Goal: Information Seeking & Learning: Check status

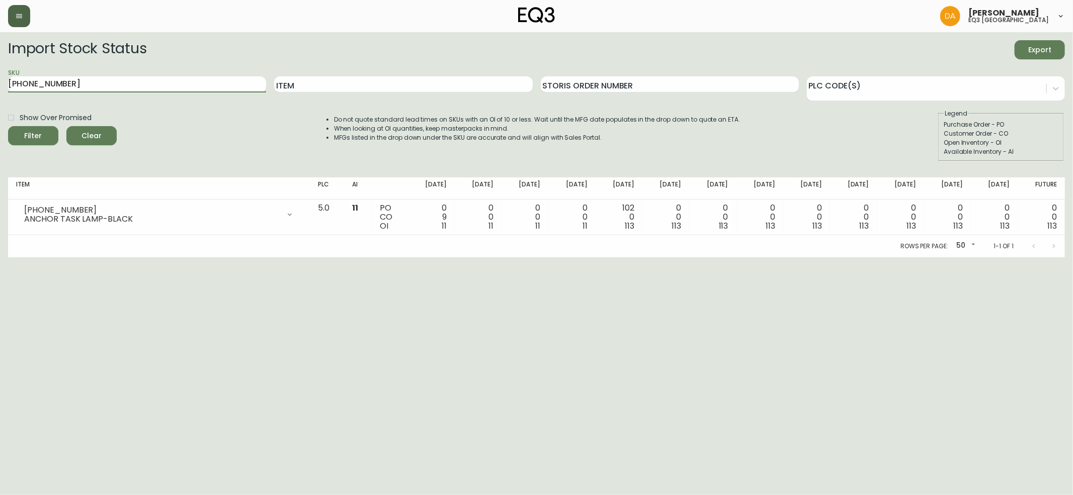
click at [24, 11] on button "button" at bounding box center [19, 16] width 22 height 22
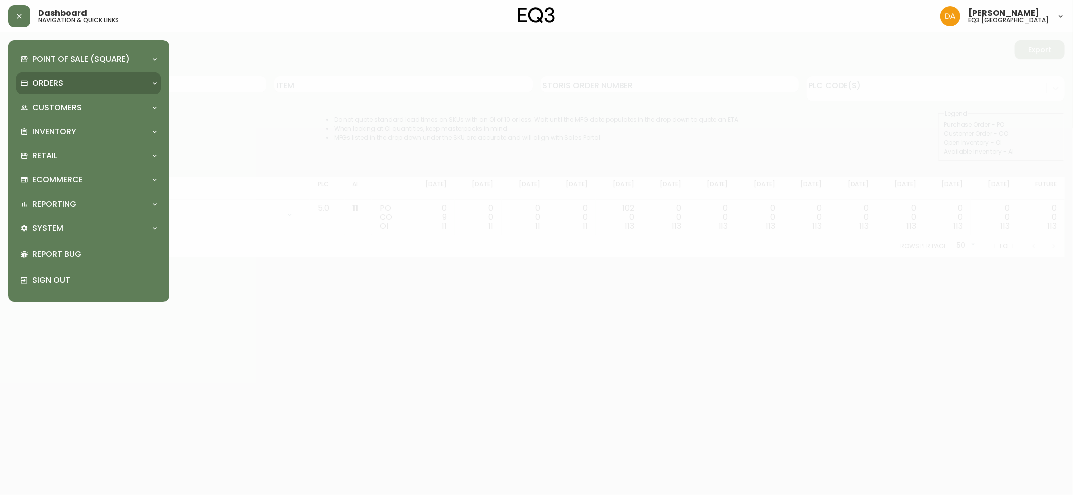
click at [57, 81] on p "Orders" at bounding box center [47, 83] width 31 height 11
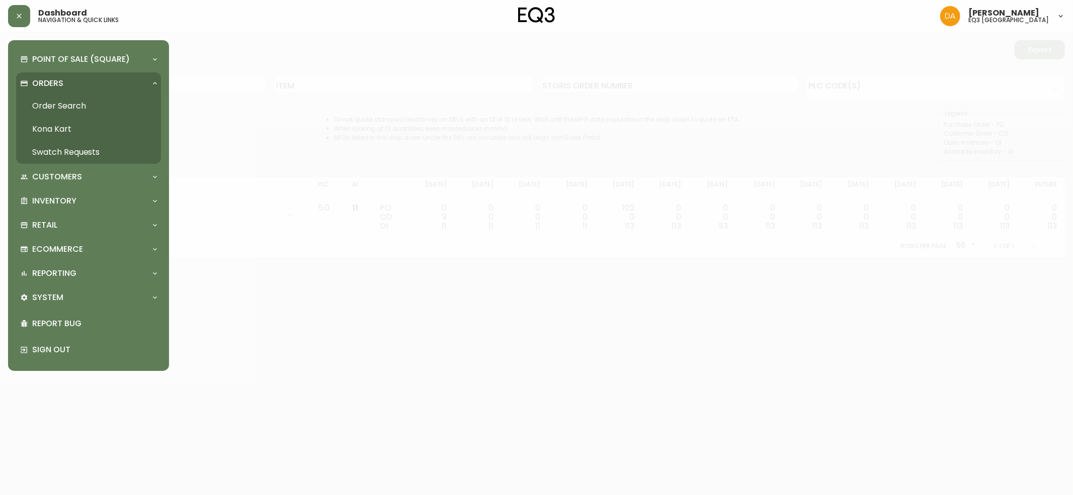
click at [81, 106] on link "Order Search" at bounding box center [88, 106] width 145 height 23
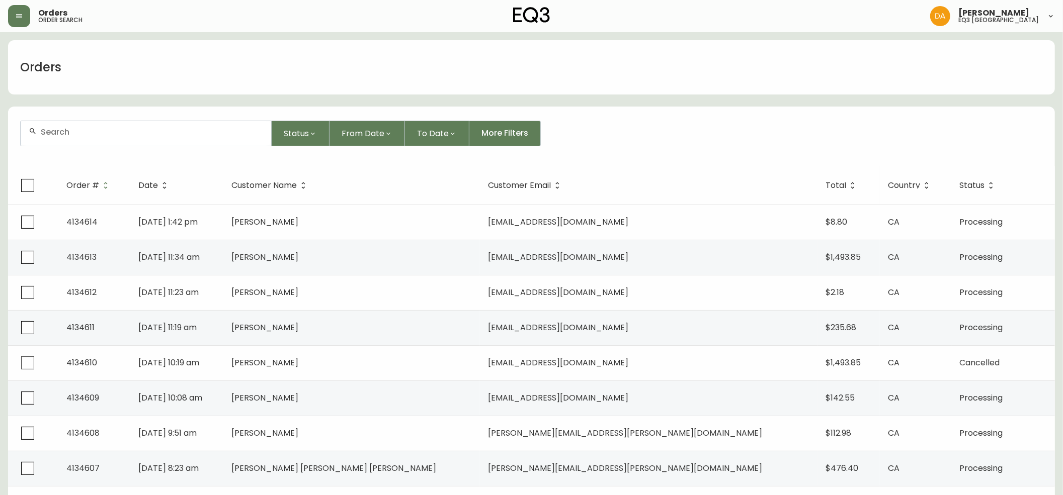
click at [65, 132] on input "text" at bounding box center [152, 132] width 222 height 10
paste input "[EMAIL_ADDRESS][DOMAIN_NAME]"
type input "[EMAIL_ADDRESS][DOMAIN_NAME]"
click at [155, 186] on span "[EMAIL_ADDRESS][DOMAIN_NAME]" at bounding box center [103, 188] width 140 height 12
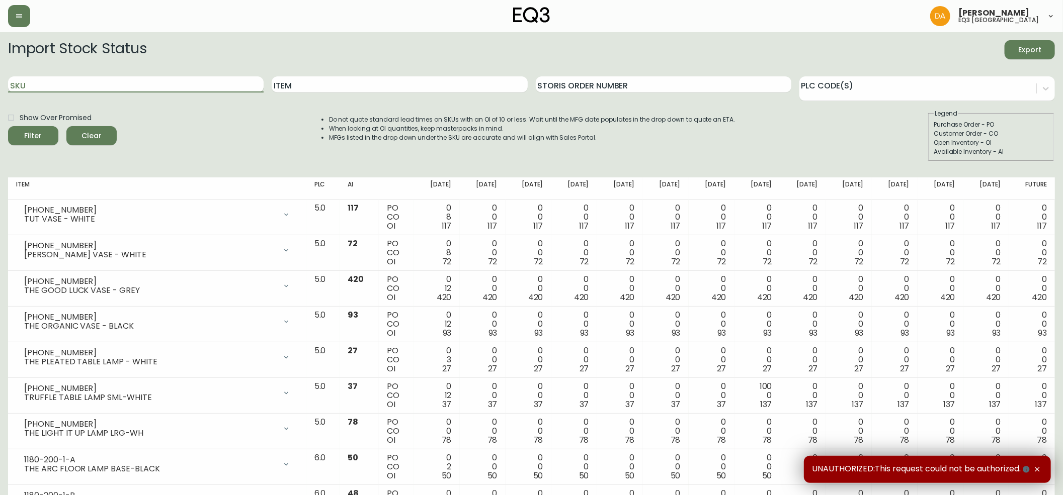
click at [53, 87] on input "SKU" at bounding box center [135, 84] width 255 height 16
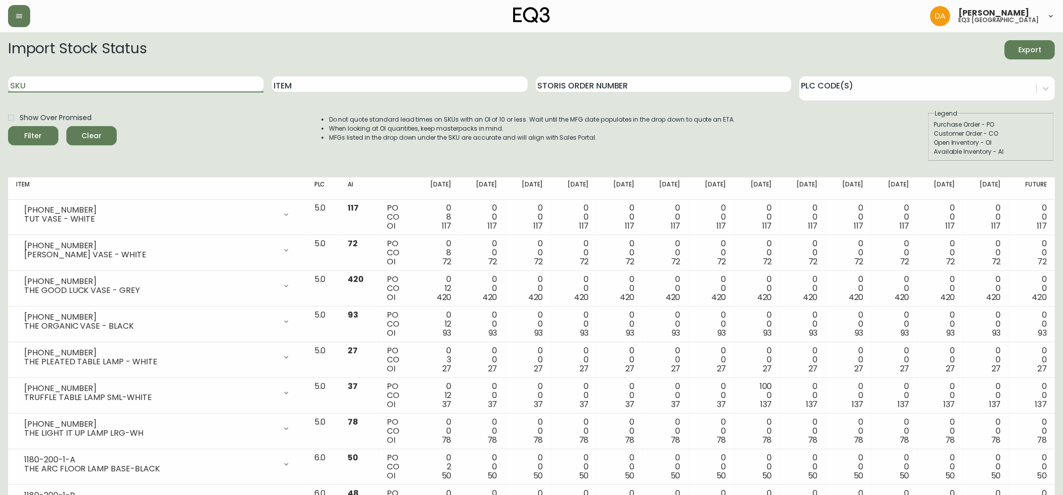
paste input "[PHONE_NUMBER]"
type input "[PHONE_NUMBER]"
click at [35, 136] on icon "submit" at bounding box center [30, 135] width 14 height 14
